Goal: Transaction & Acquisition: Purchase product/service

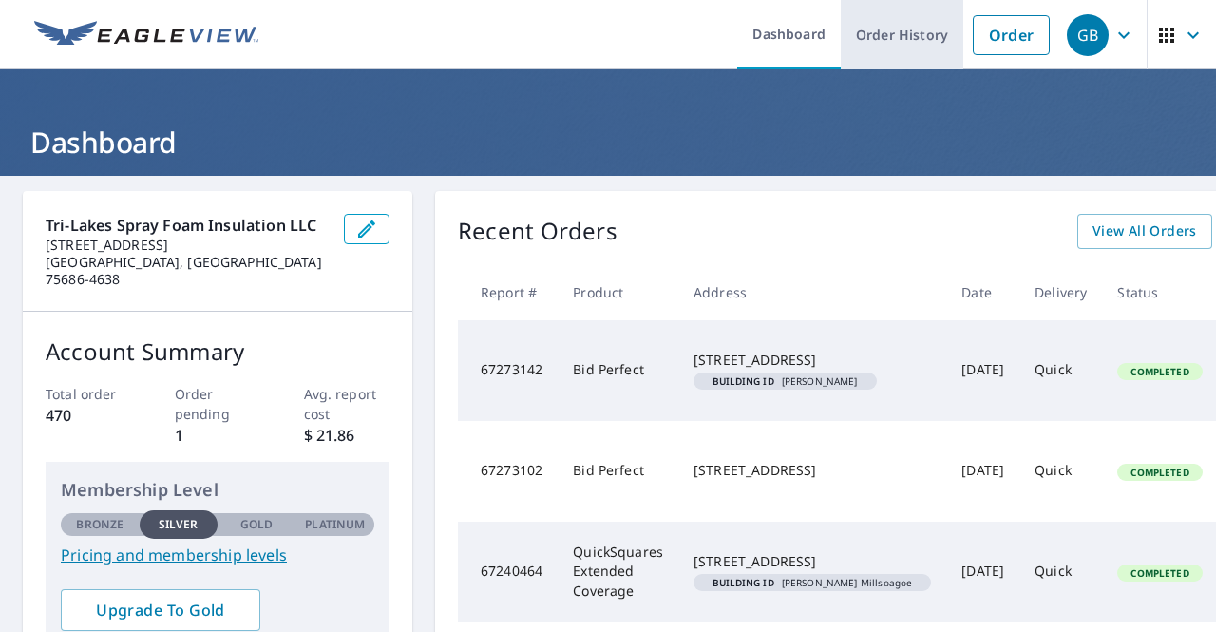
click at [874, 30] on link "Order History" at bounding box center [902, 34] width 123 height 69
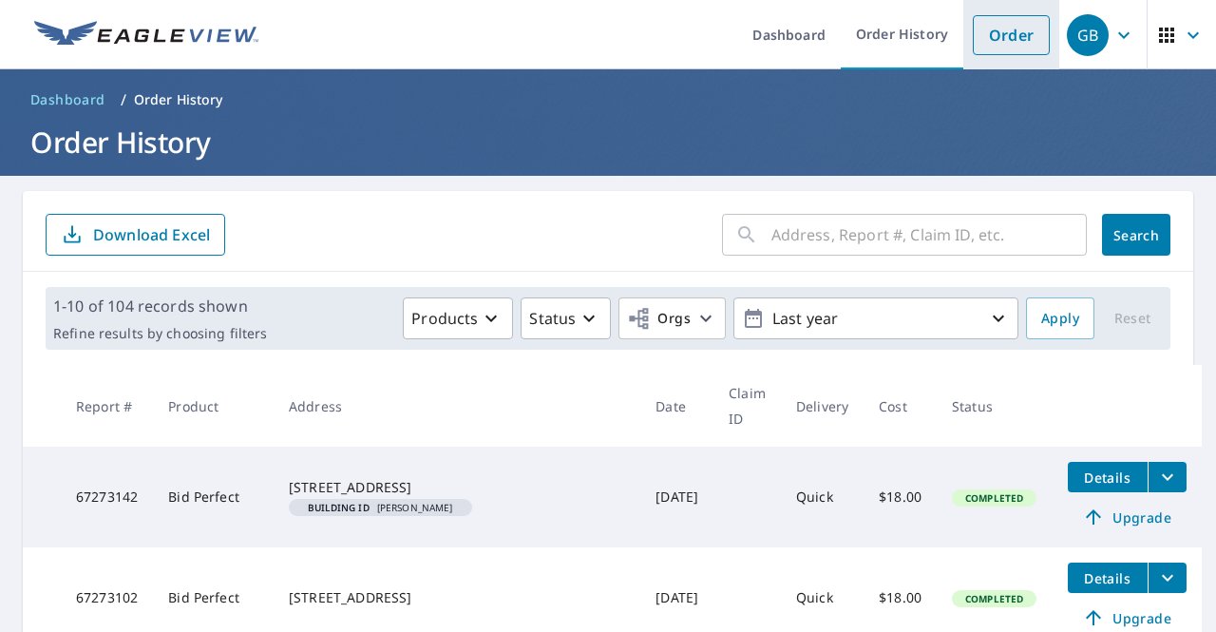
click at [986, 41] on link "Order" at bounding box center [1011, 35] width 77 height 40
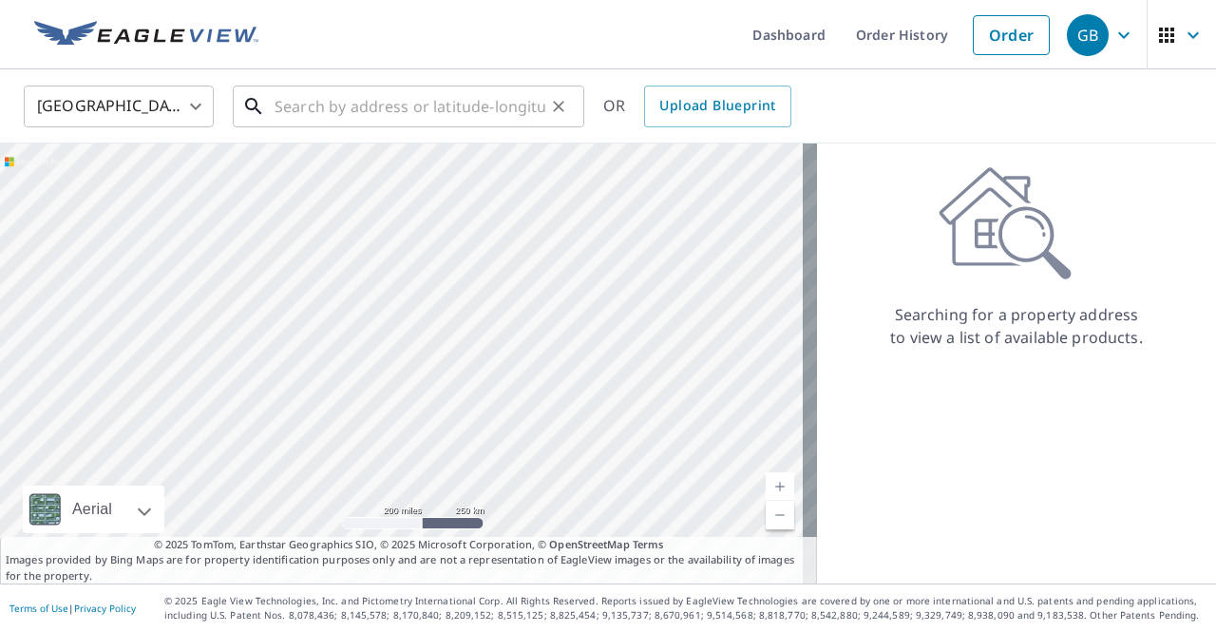
click at [410, 114] on input "text" at bounding box center [409, 106] width 271 height 53
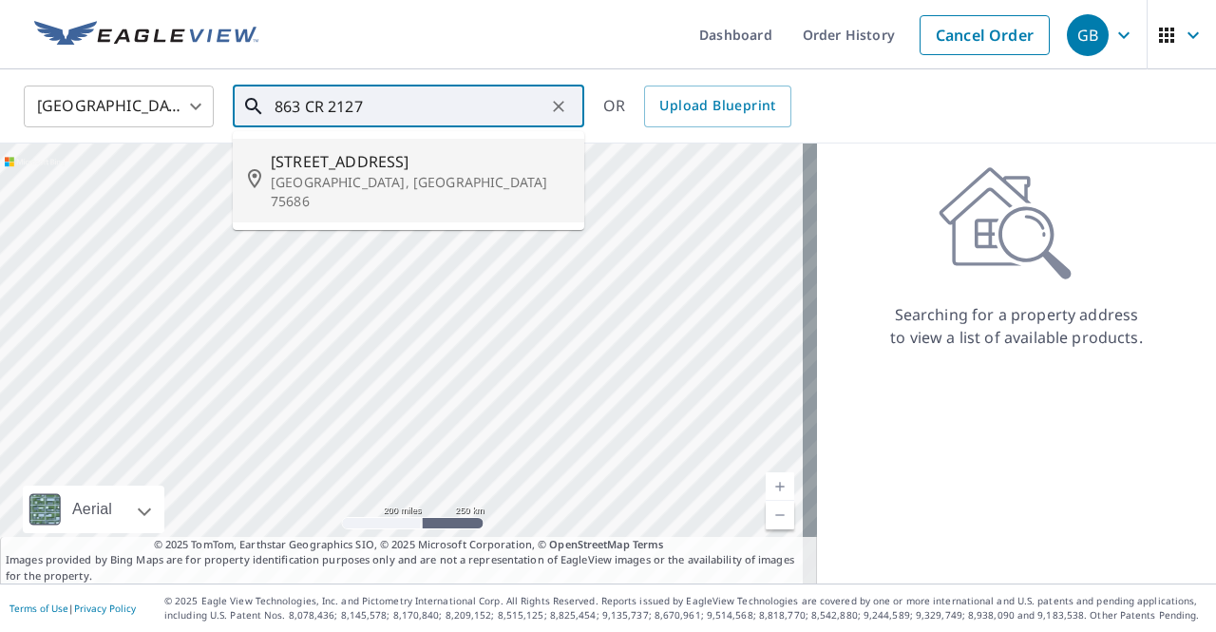
click at [439, 179] on p "[GEOGRAPHIC_DATA], [GEOGRAPHIC_DATA] 75686" at bounding box center [420, 192] width 298 height 38
type input "[STREET_ADDRESS]"
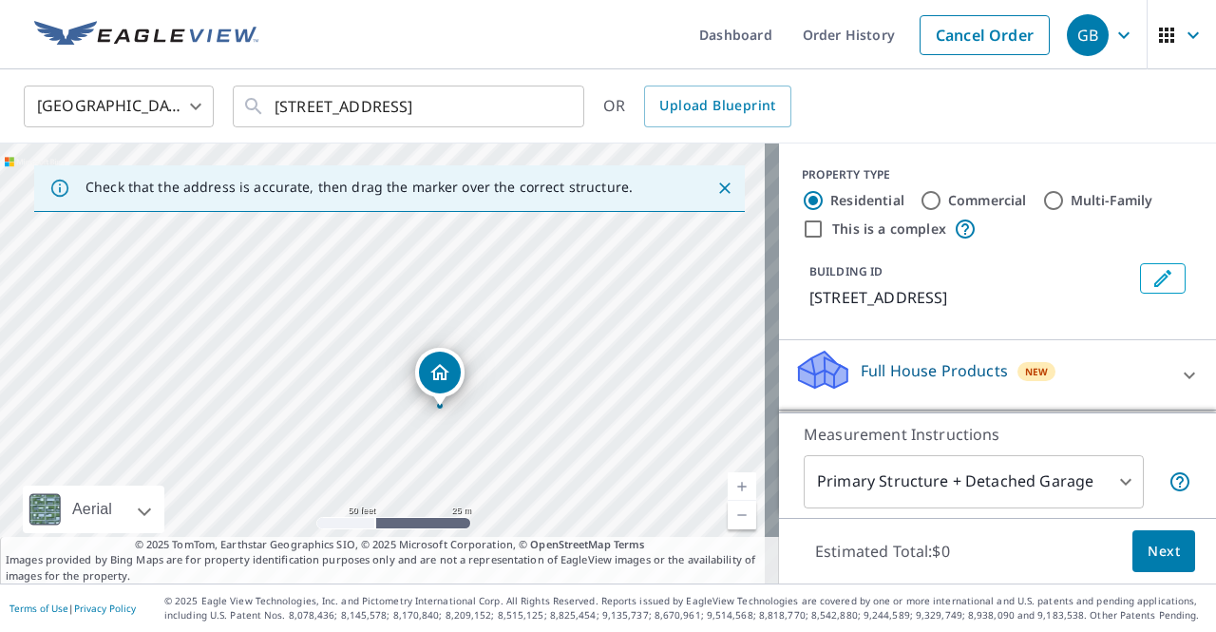
drag, startPoint x: 372, startPoint y: 371, endPoint x: 513, endPoint y: 406, distance: 144.7
click at [513, 406] on div "[STREET_ADDRESS]" at bounding box center [389, 363] width 779 height 440
drag, startPoint x: 390, startPoint y: 376, endPoint x: 416, endPoint y: 354, distance: 33.7
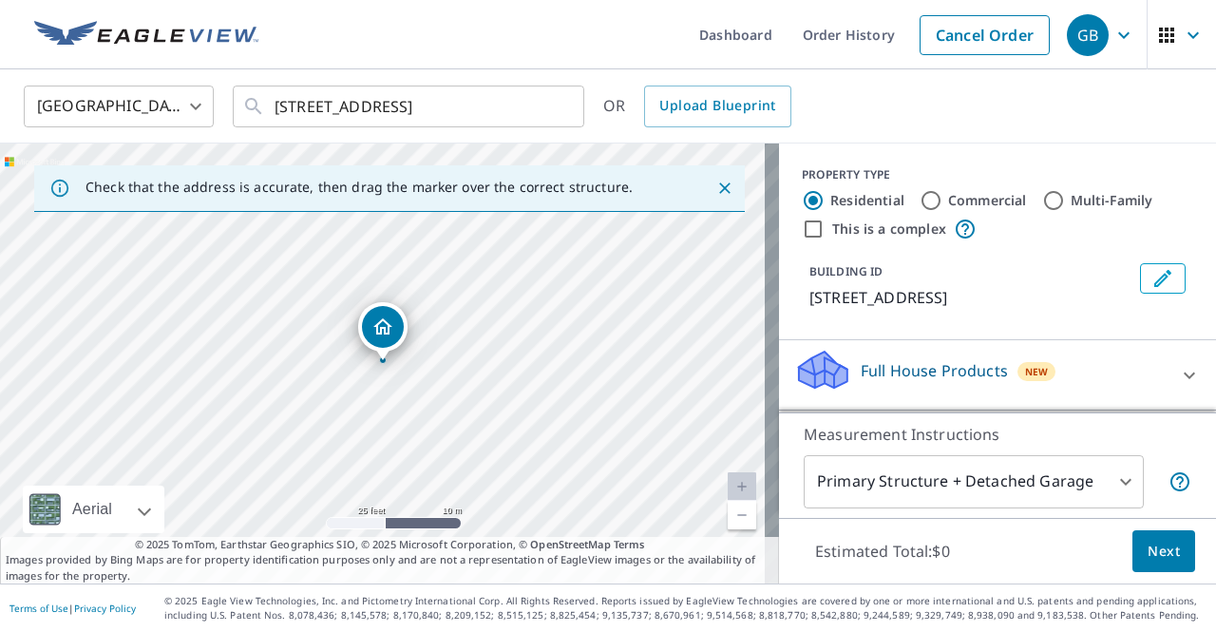
click at [1140, 274] on button "Edit building 1" at bounding box center [1163, 278] width 46 height 30
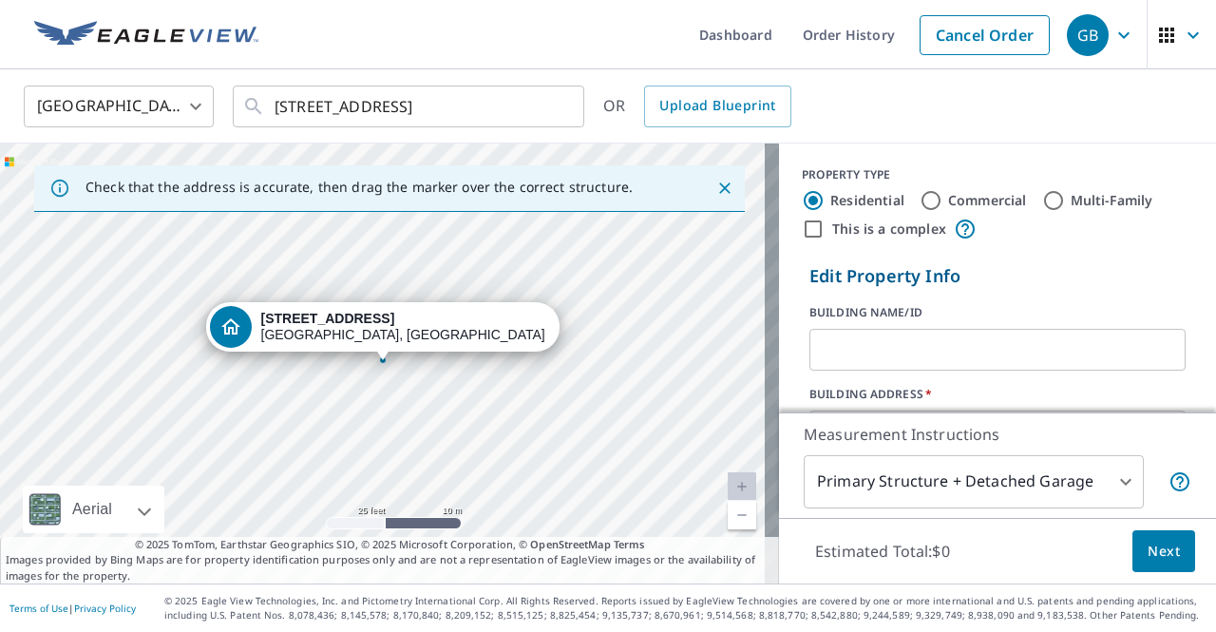
click at [885, 350] on input "text" at bounding box center [997, 349] width 376 height 53
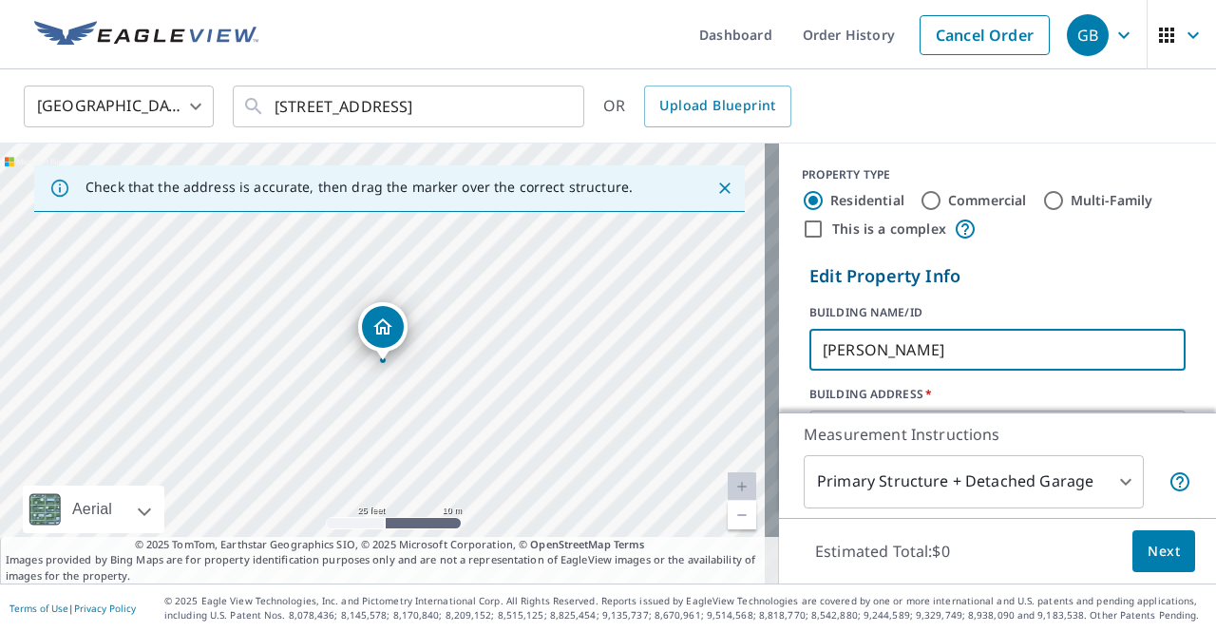
type input "[PERSON_NAME]"
click at [938, 493] on body "GB GB Dashboard Order History Cancel Order GB [GEOGRAPHIC_DATA] [GEOGRAPHIC_DAT…" at bounding box center [608, 316] width 1216 height 632
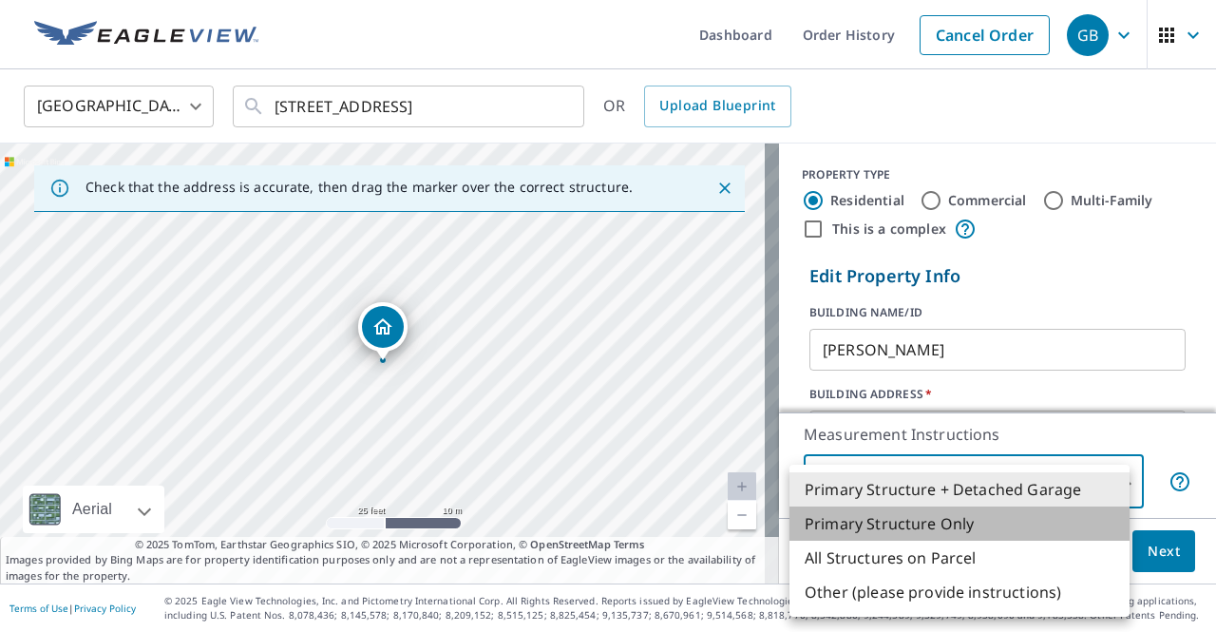
click at [936, 529] on li "Primary Structure Only" at bounding box center [959, 523] width 340 height 34
type input "2"
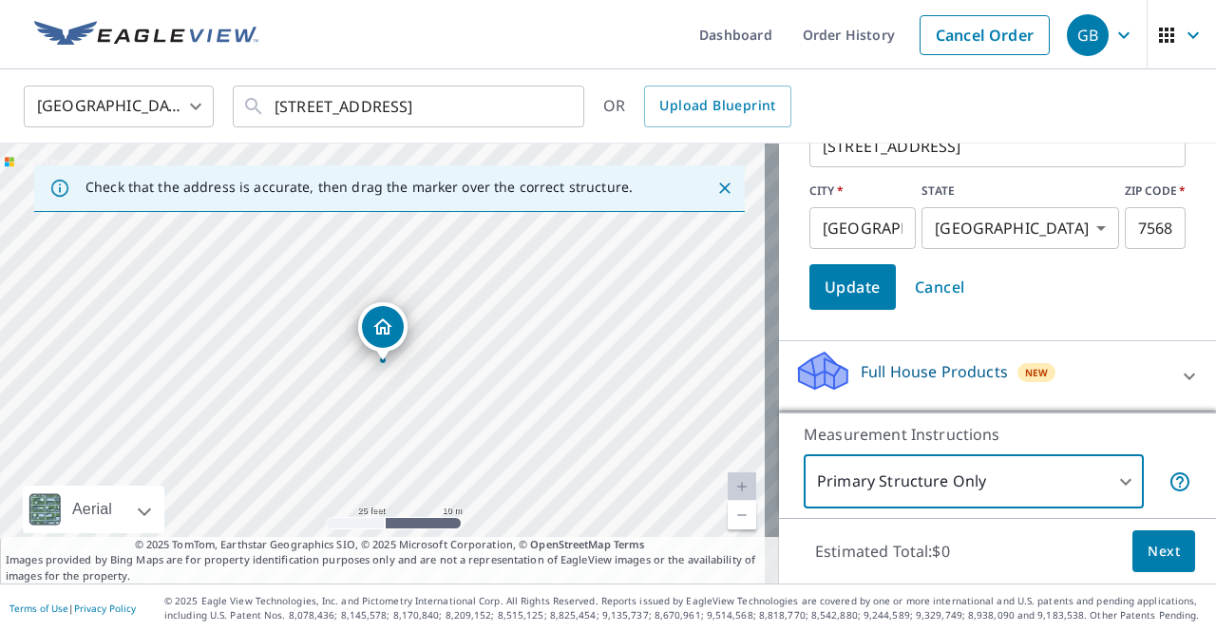
click at [870, 286] on button "Update" at bounding box center [852, 287] width 86 height 46
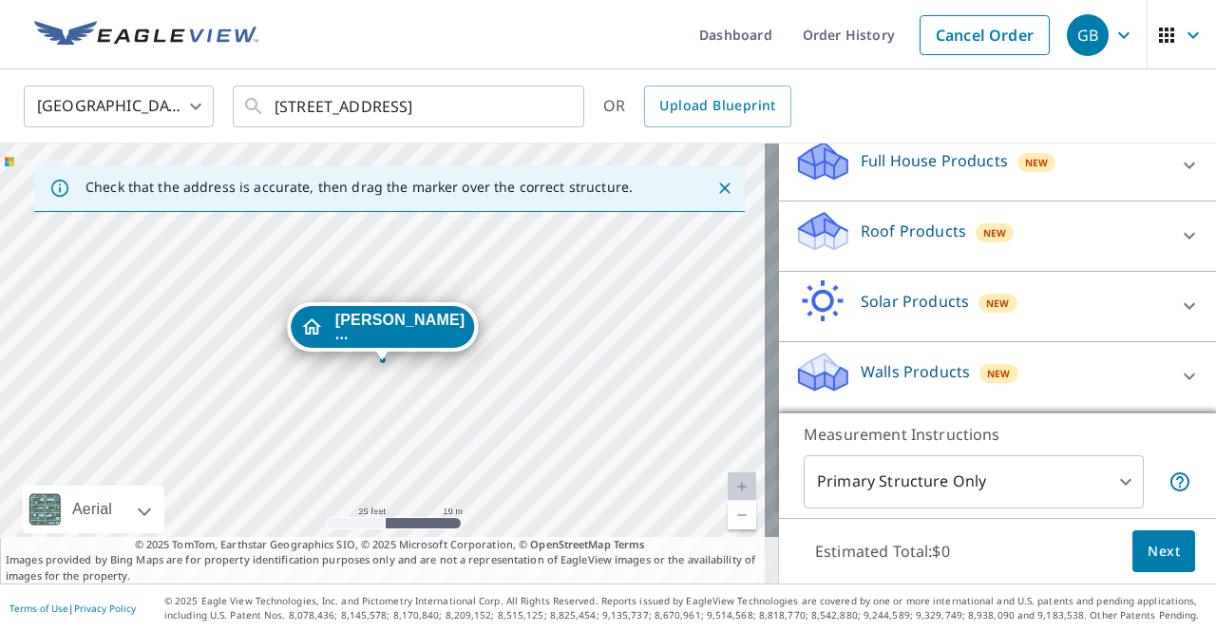
scroll to position [230, 0]
click at [1011, 227] on div "Roof Products New" at bounding box center [980, 236] width 372 height 54
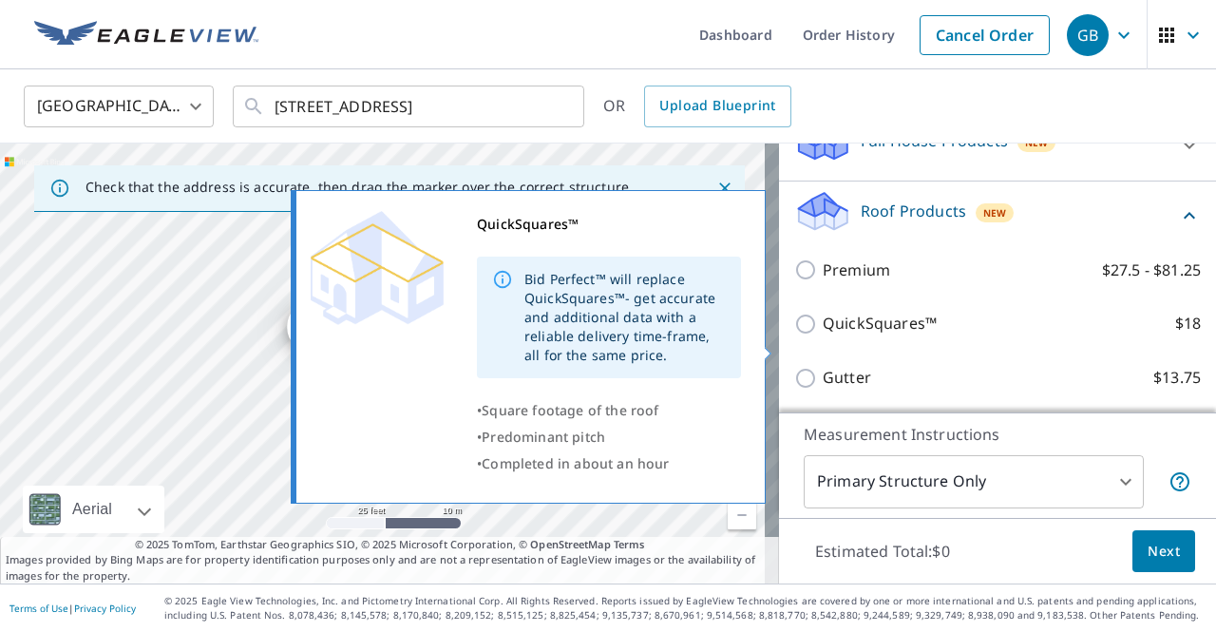
click at [794, 335] on input "QuickSquares™ $18" at bounding box center [808, 323] width 28 height 23
checkbox input "true"
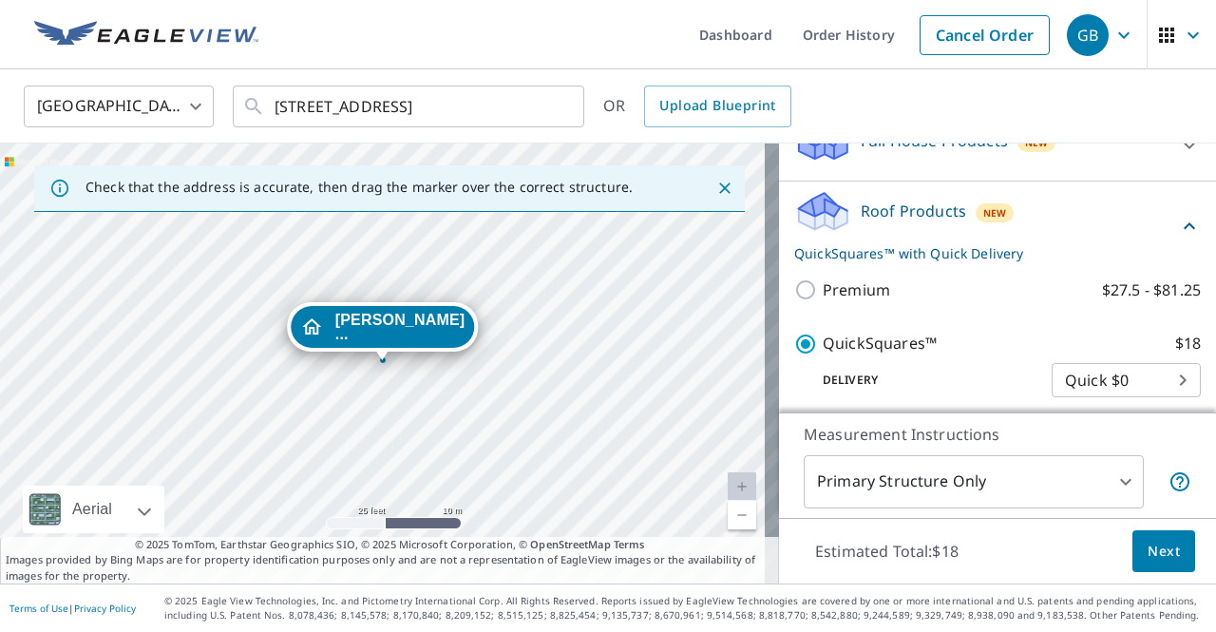
click at [1003, 236] on div "Roof Products New QuickSquares™ with Quick Delivery" at bounding box center [986, 226] width 384 height 74
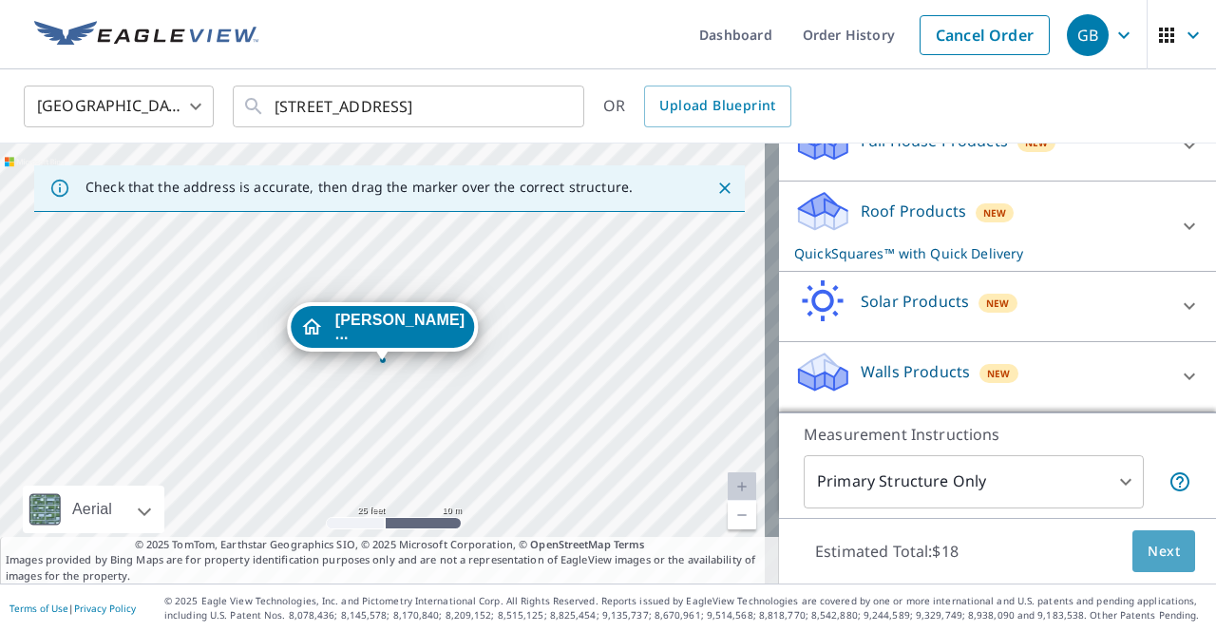
click at [1159, 552] on span "Next" at bounding box center [1163, 551] width 32 height 24
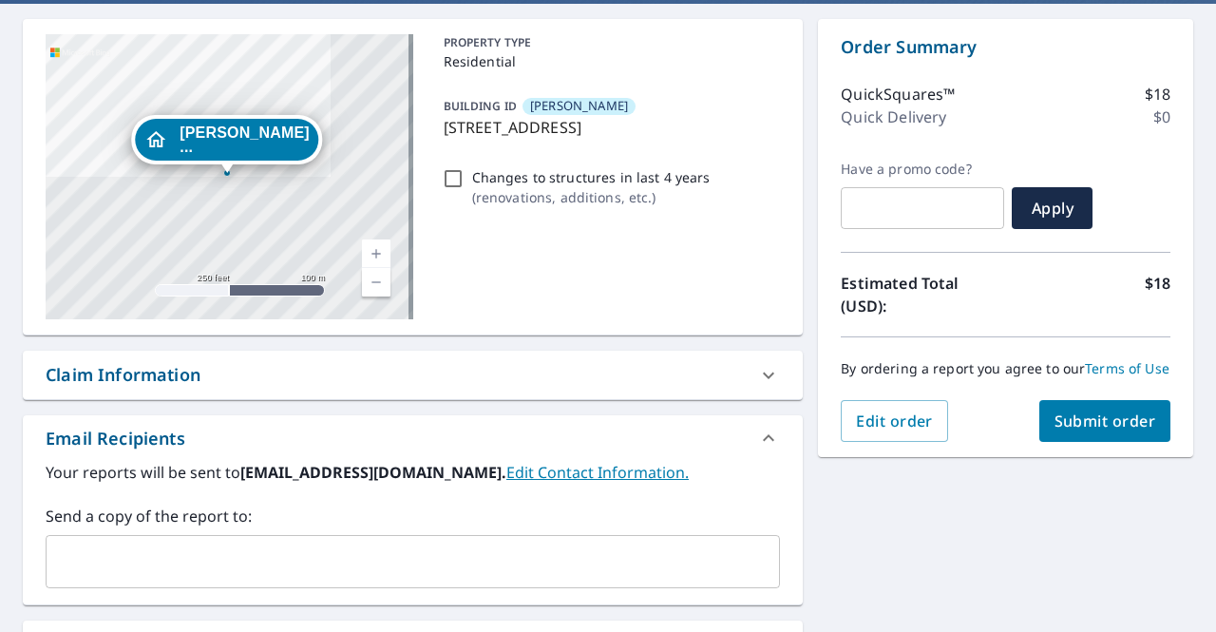
scroll to position [190, 0]
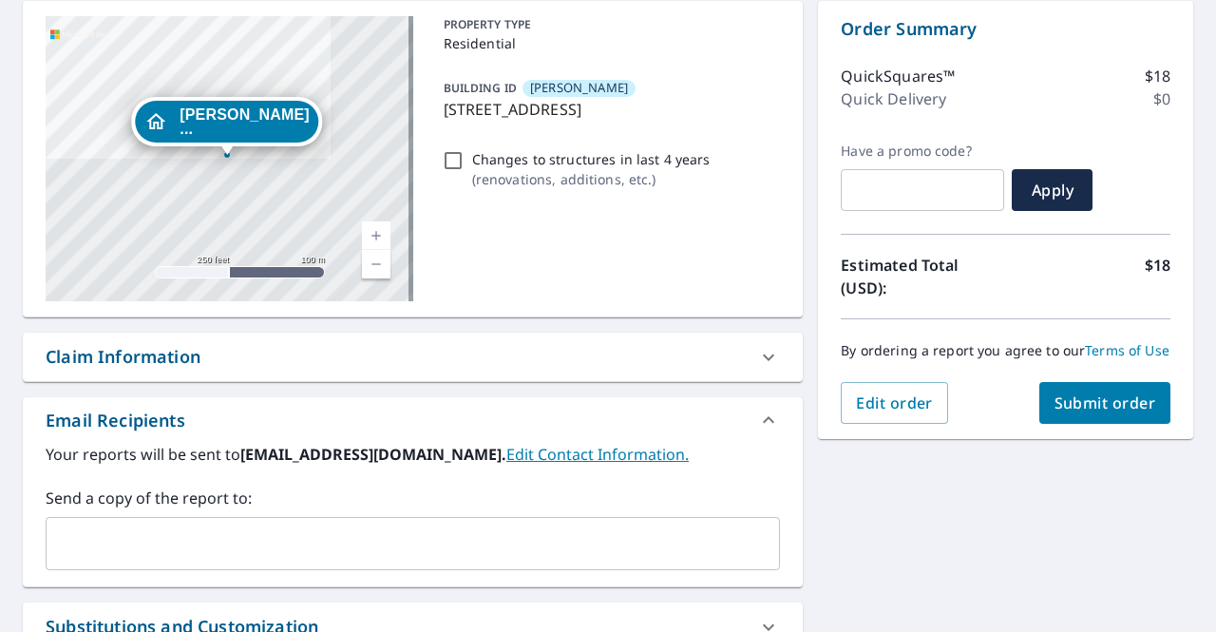
click at [1093, 410] on span "Submit order" at bounding box center [1105, 402] width 102 height 21
